Goal: Navigation & Orientation: Find specific page/section

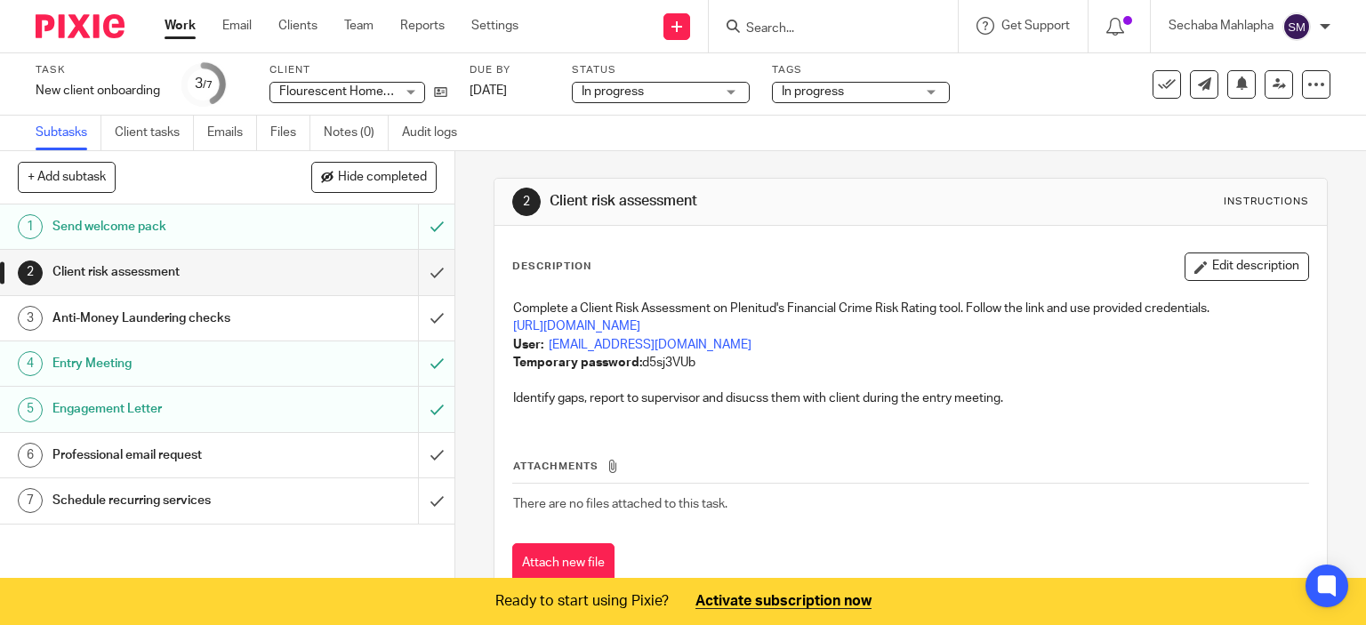
click at [314, 263] on div "Client risk assessment" at bounding box center [226, 272] width 348 height 27
click at [314, 223] on div "Send welcome pack" at bounding box center [226, 226] width 348 height 27
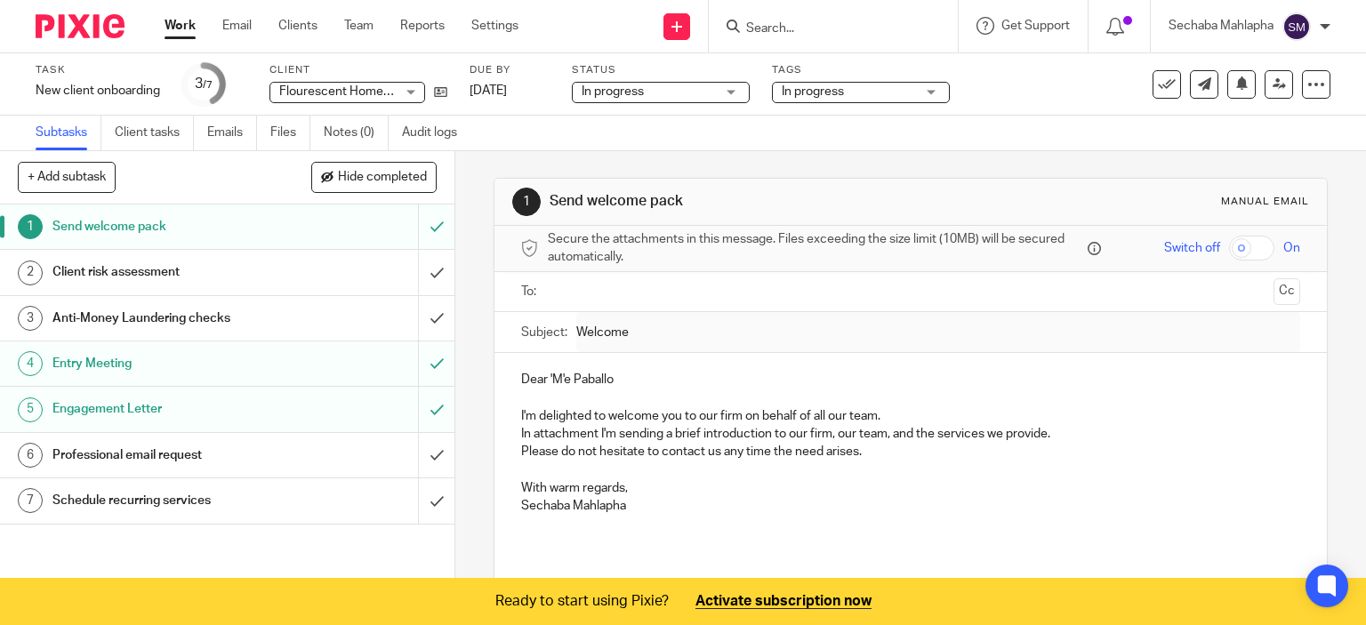
click at [267, 252] on link "2 Client risk assessment" at bounding box center [209, 272] width 418 height 44
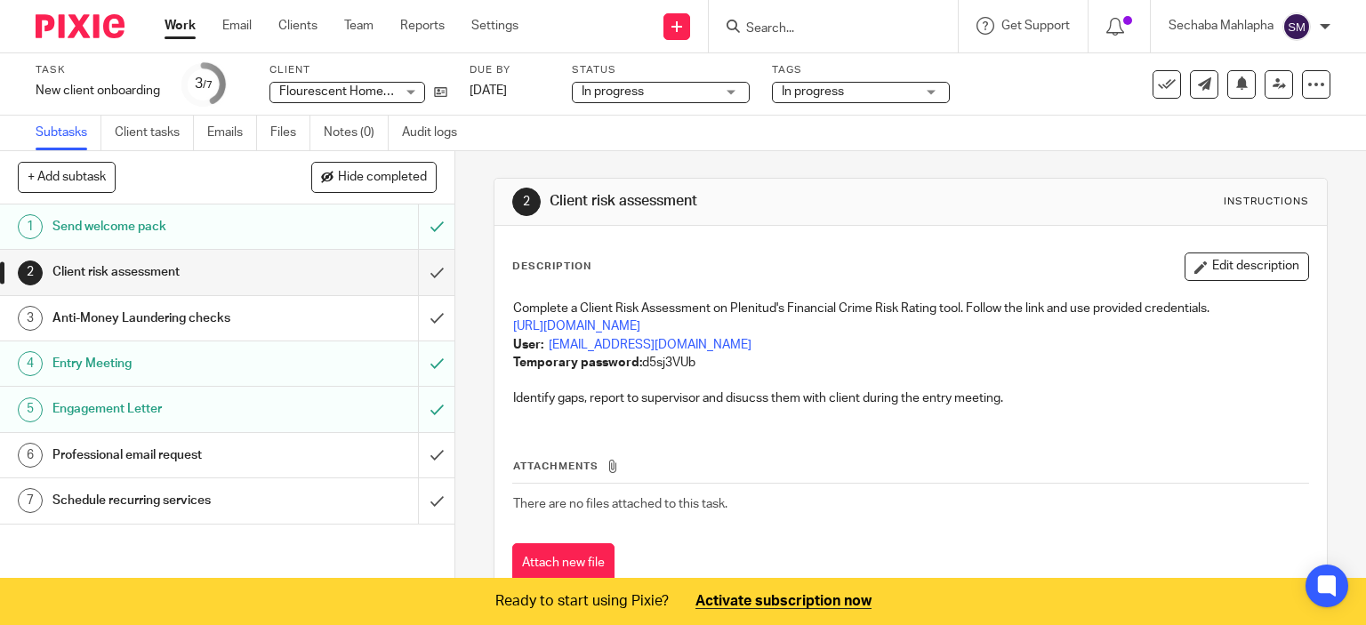
click at [397, 220] on div "Send welcome pack" at bounding box center [226, 226] width 348 height 27
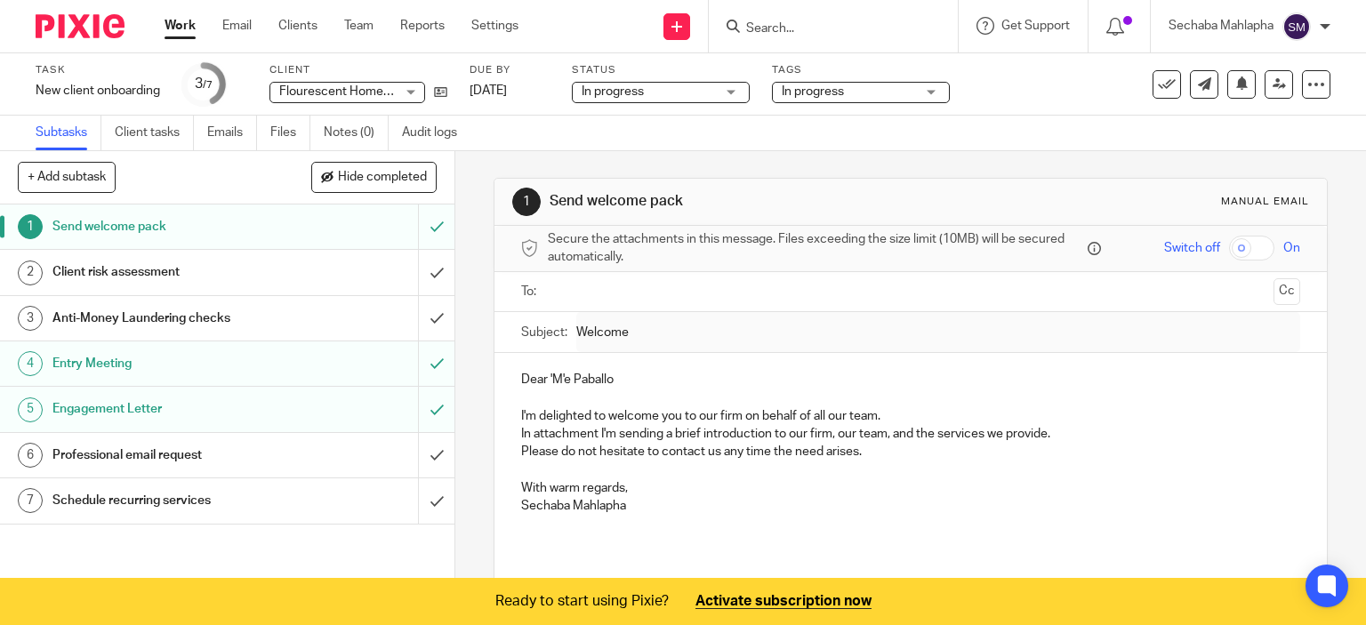
click at [228, 396] on h1 "Engagement Letter" at bounding box center [168, 409] width 232 height 27
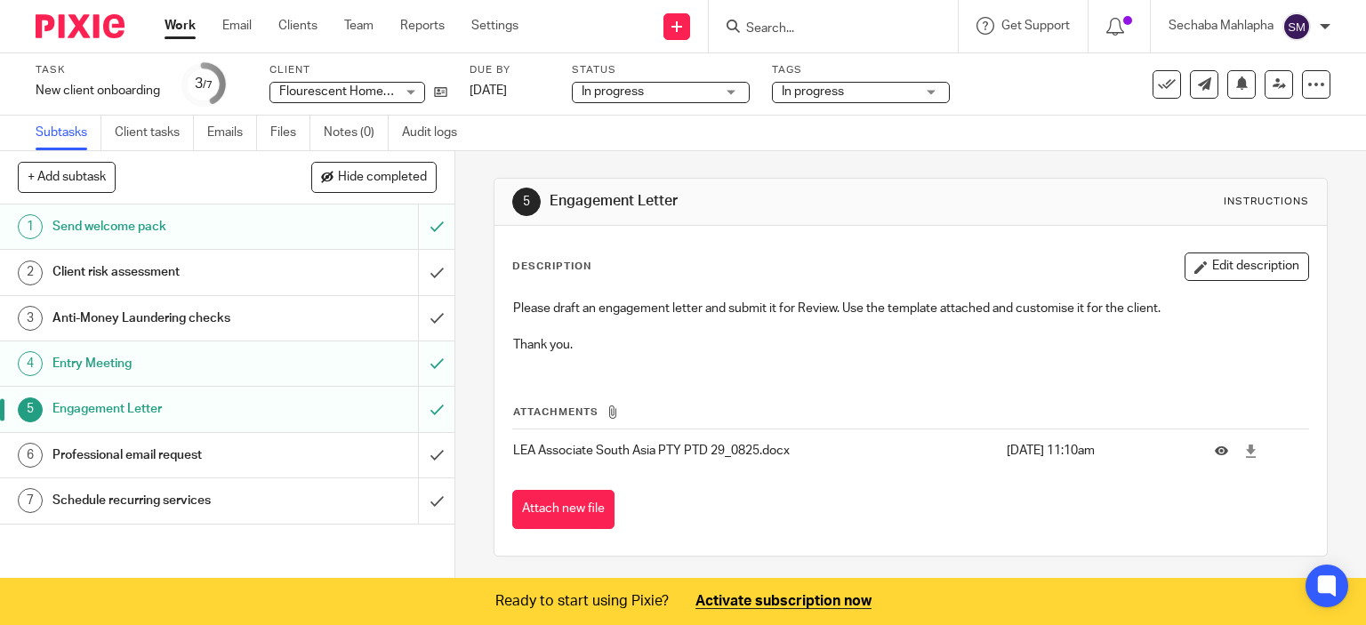
click at [244, 357] on h1 "Entry Meeting" at bounding box center [168, 363] width 232 height 27
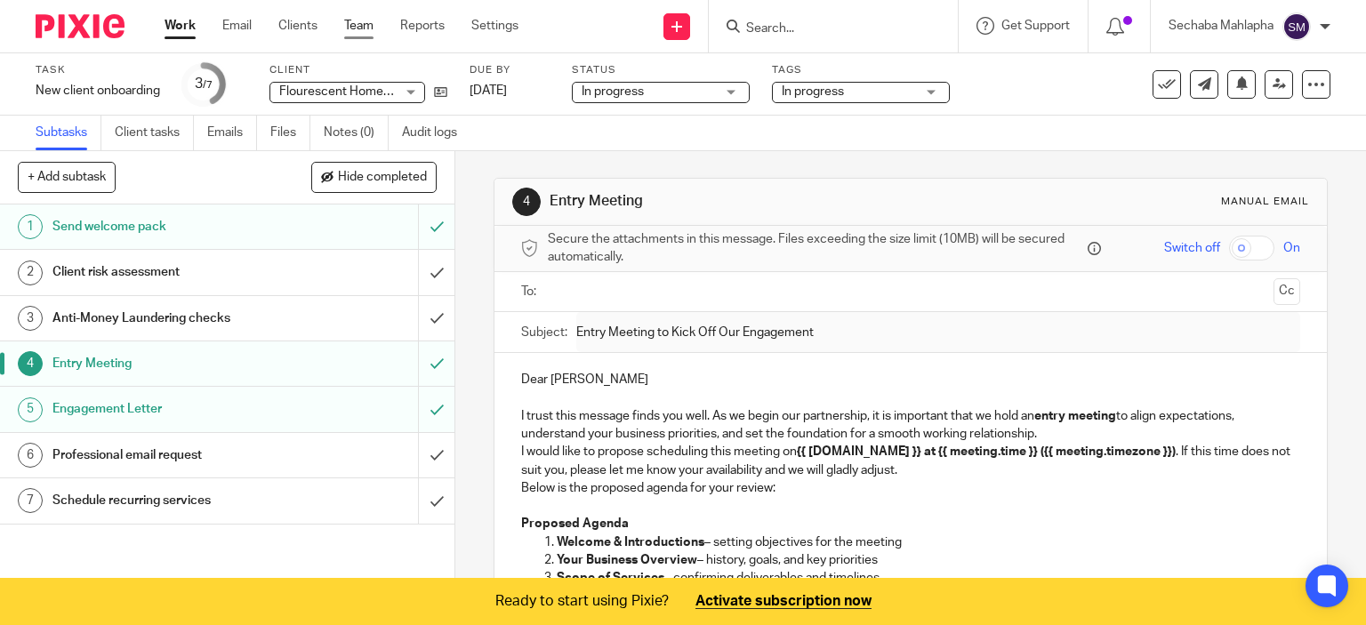
click at [372, 28] on link "Team" at bounding box center [358, 26] width 29 height 18
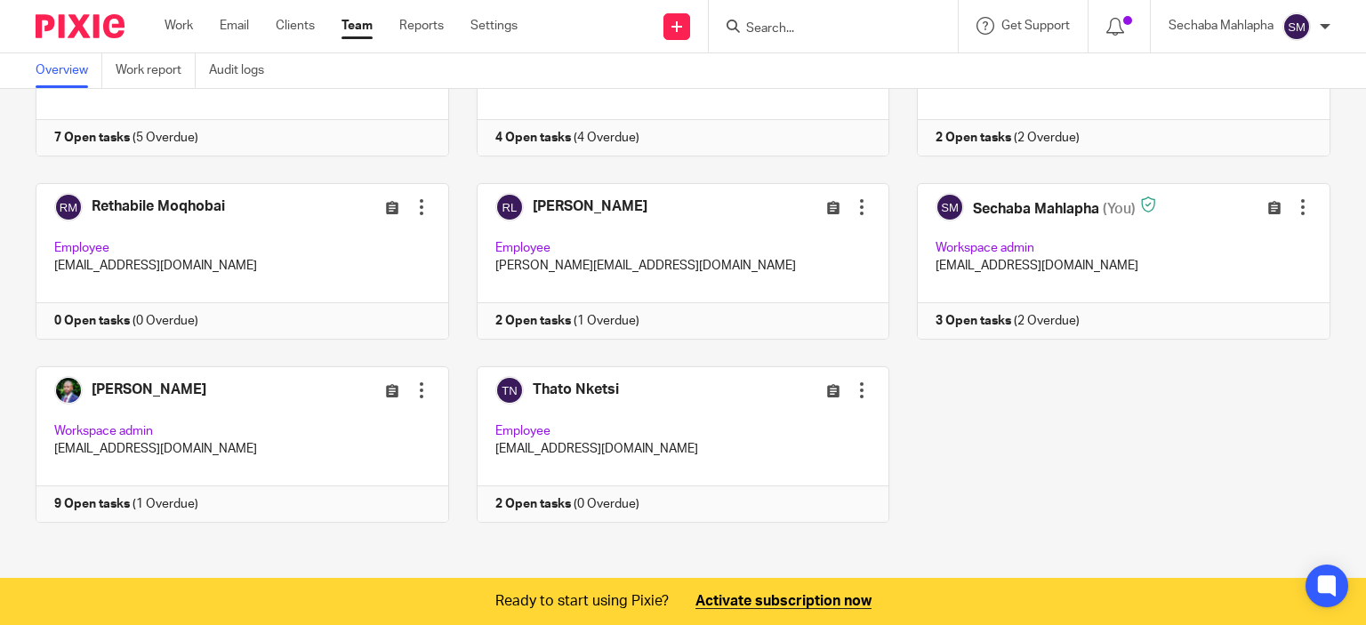
scroll to position [193, 0]
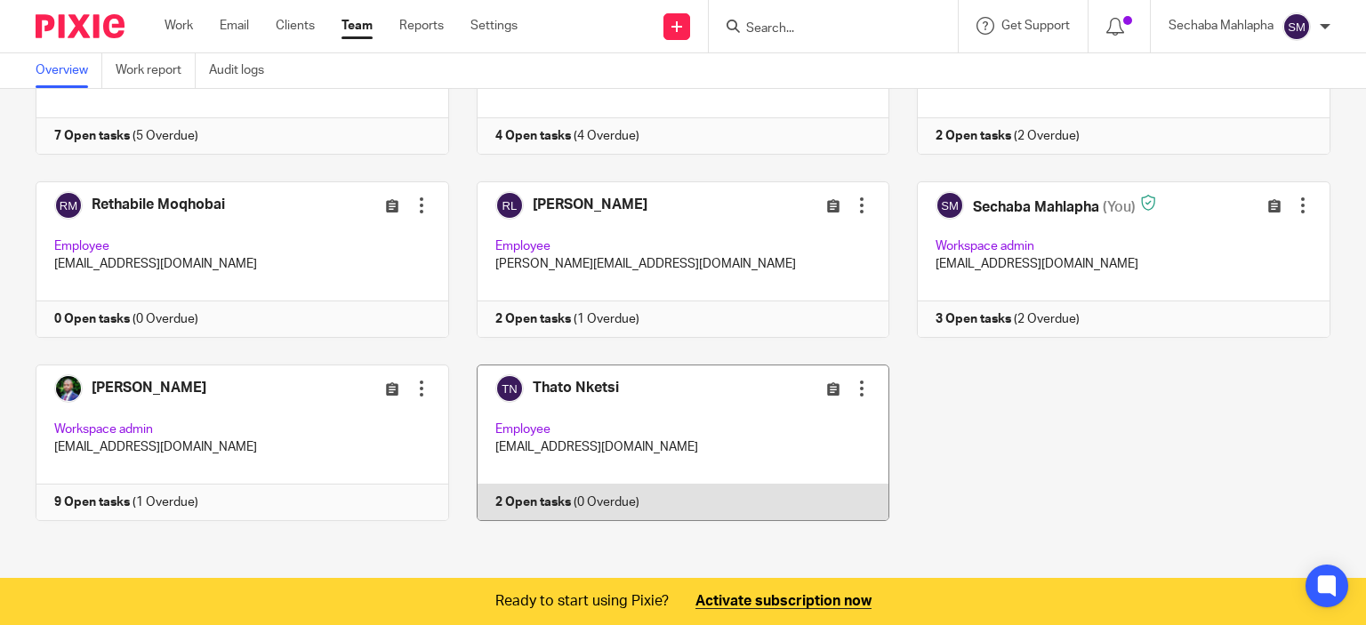
click at [651, 418] on link at bounding box center [669, 443] width 441 height 156
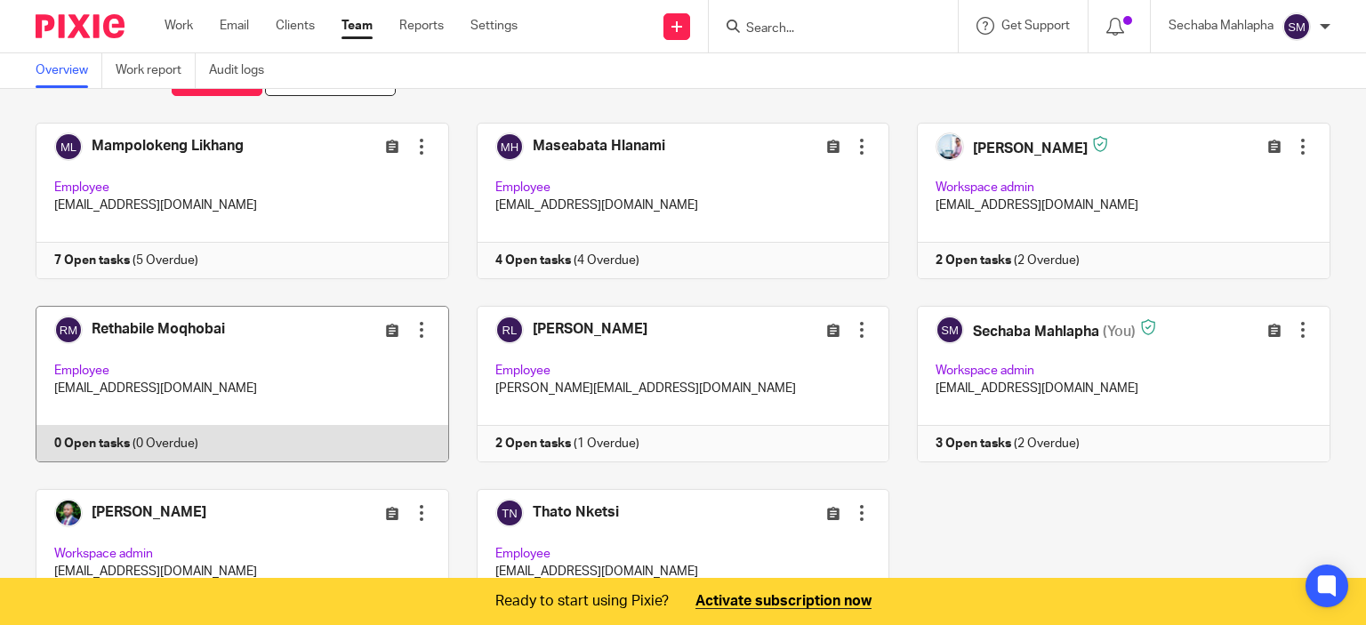
scroll to position [71, 0]
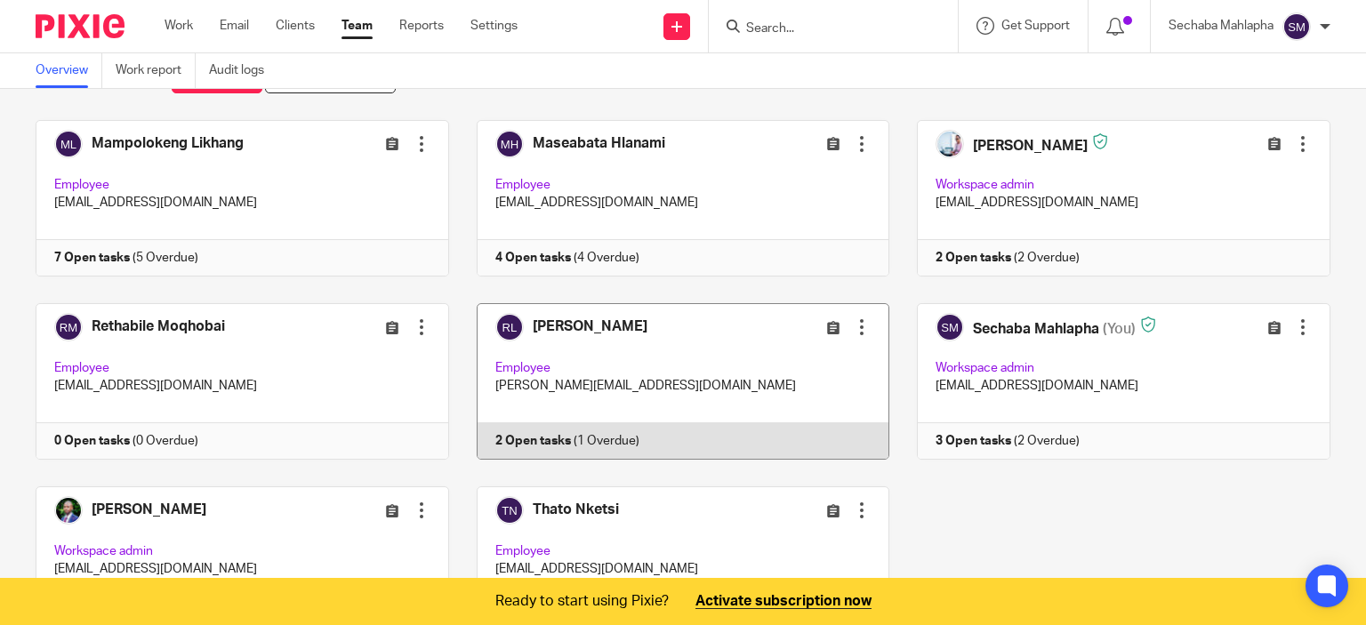
click at [629, 419] on link at bounding box center [669, 381] width 441 height 156
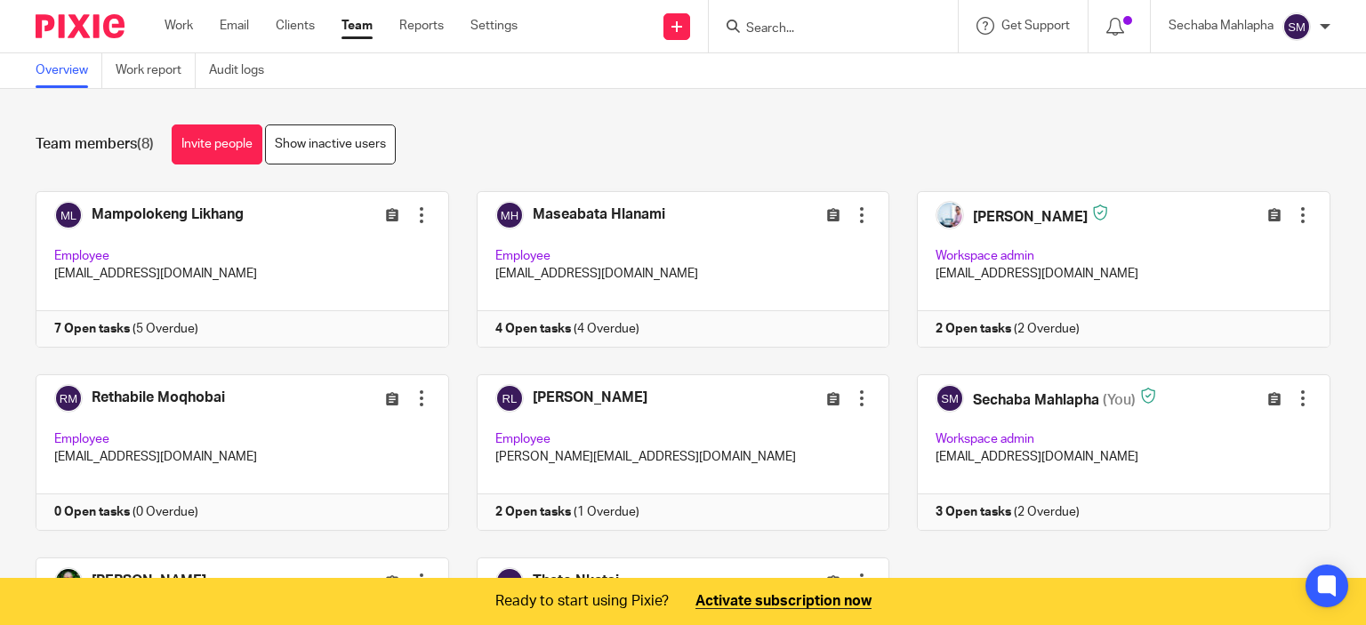
scroll to position [71, 0]
